Goal: Check status: Check status

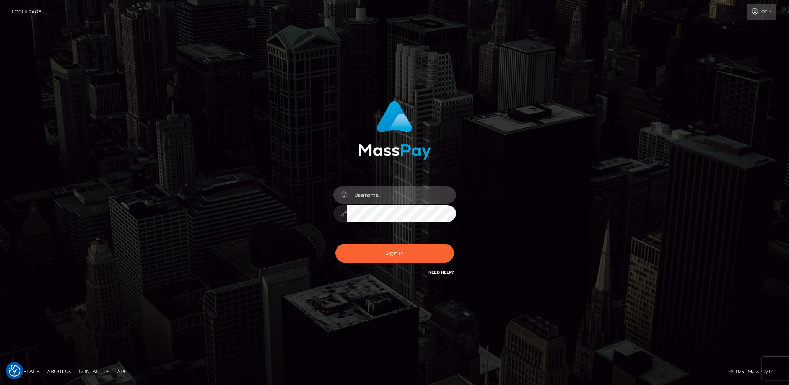
drag, startPoint x: 385, startPoint y: 197, endPoint x: 392, endPoint y: 202, distance: 9.1
click at [385, 197] on input "text" at bounding box center [401, 194] width 109 height 17
type input "lady.v"
click at [383, 249] on button "Sign in" at bounding box center [394, 253] width 119 height 19
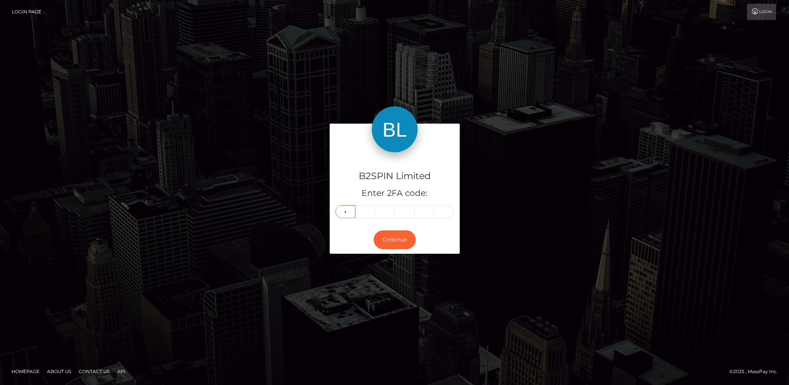
type input "6"
type input "0"
type input "3"
type input "8"
type input "0"
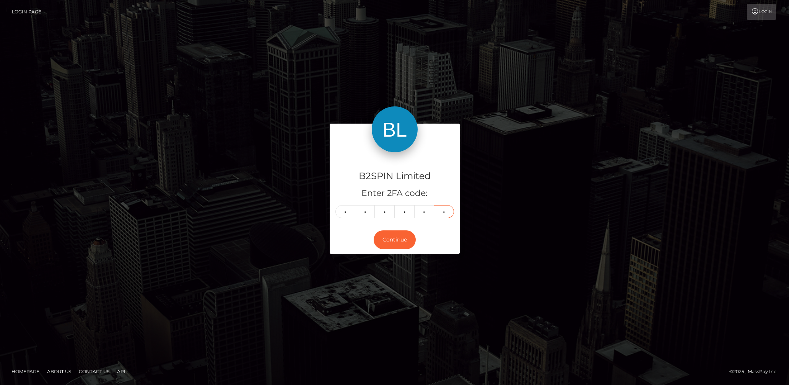
type input "1"
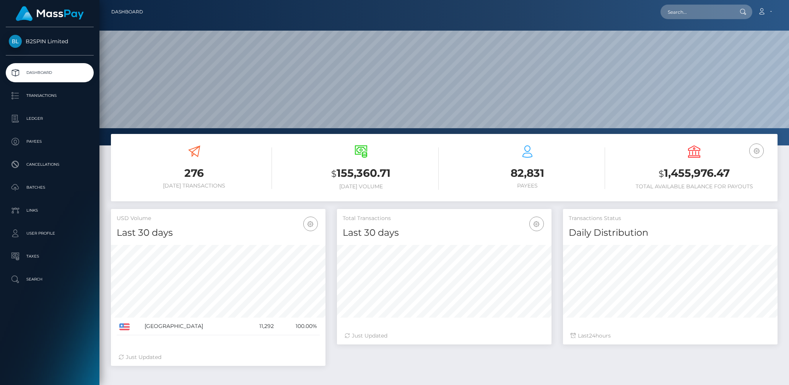
scroll to position [135, 215]
click at [682, 169] on h3 "$ 1,455,976.47" at bounding box center [693, 174] width 155 height 16
copy h3 "1,455,976.47"
